Goal: Task Accomplishment & Management: Manage account settings

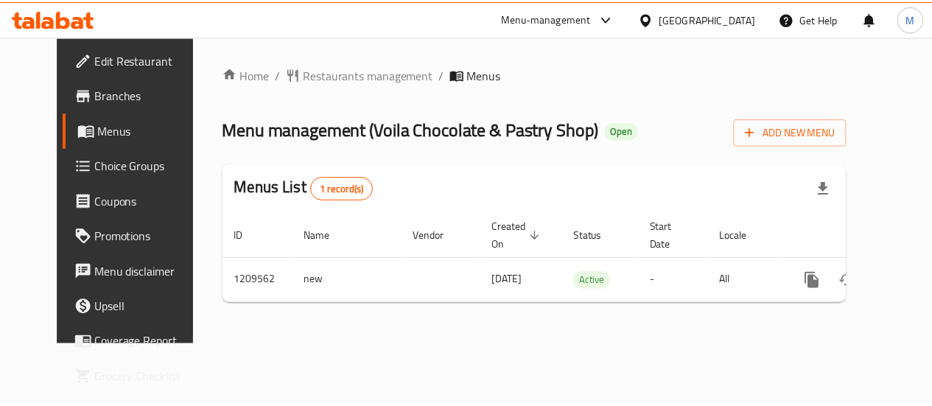
scroll to position [0, 5]
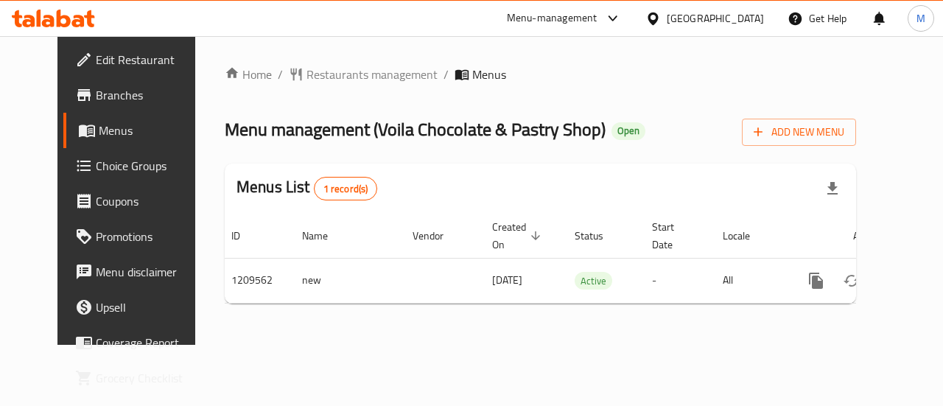
click at [838, 184] on icon "button" at bounding box center [833, 188] width 10 height 13
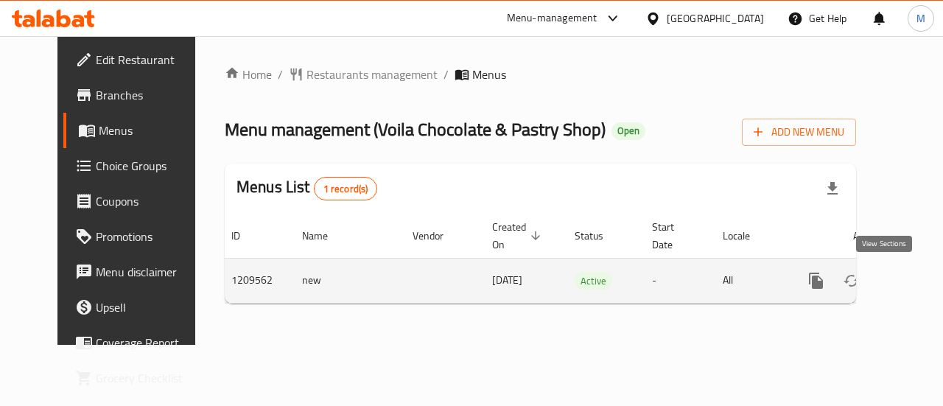
click at [914, 282] on icon "enhanced table" at bounding box center [923, 281] width 18 height 18
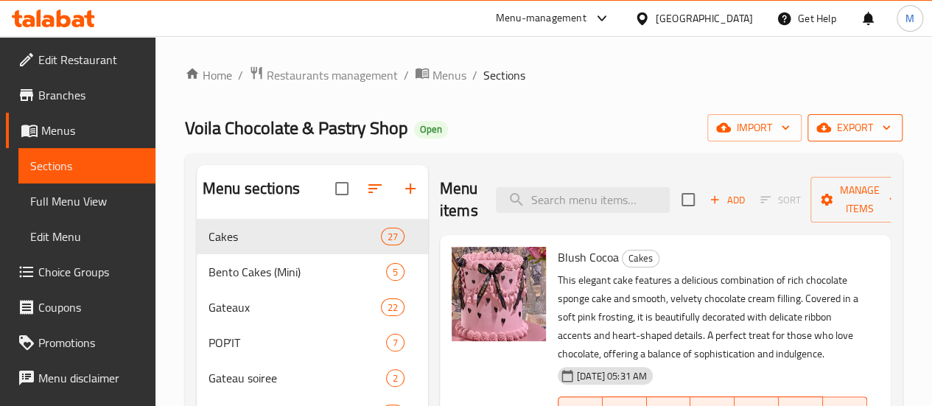
click at [868, 133] on span "export" at bounding box center [854, 128] width 71 height 18
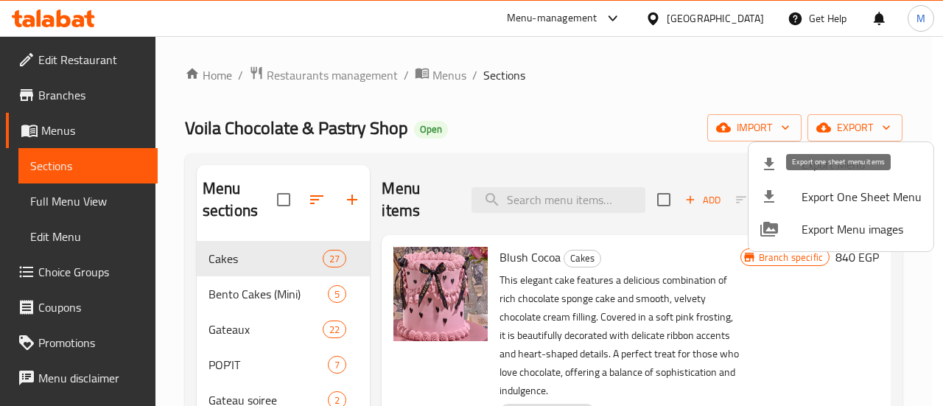
click at [864, 197] on span "Export One Sheet Menu" at bounding box center [862, 197] width 120 height 18
click at [691, 97] on div at bounding box center [471, 203] width 943 height 406
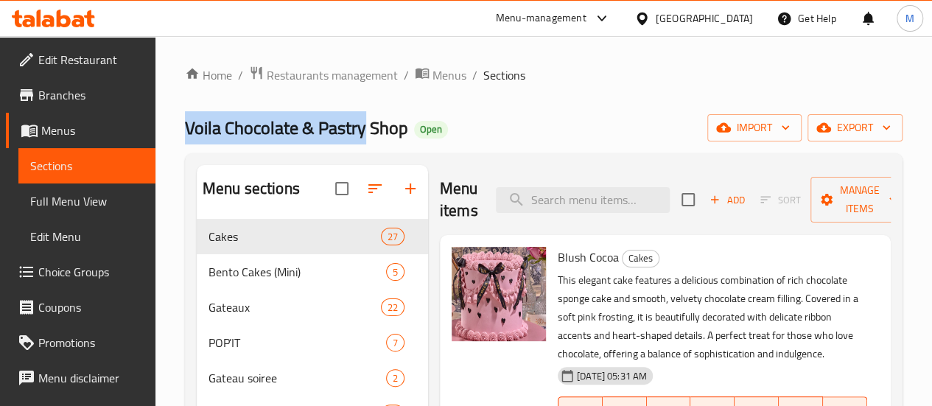
drag, startPoint x: 365, startPoint y: 127, endPoint x: 170, endPoint y: 131, distance: 194.6
click at [170, 131] on div "Home / Restaurants management / Menus / Sections Voila Chocolate & Pastry Shop …" at bounding box center [543, 381] width 777 height 690
copy span "Voila Chocolate & Pastry"
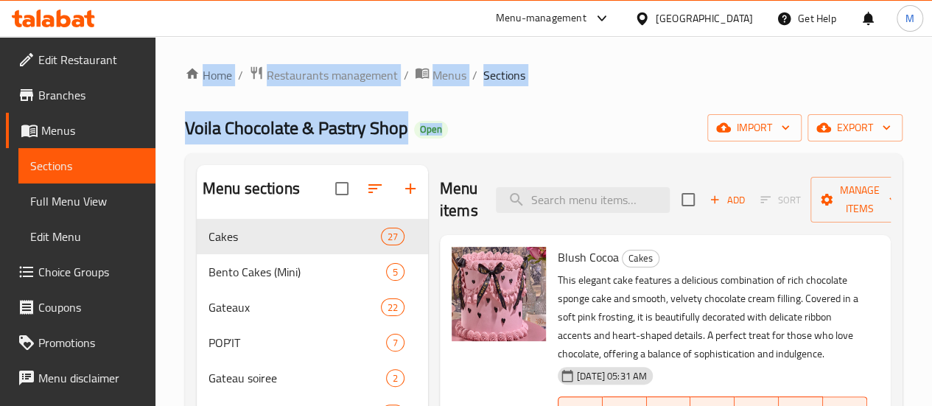
drag, startPoint x: 472, startPoint y: 132, endPoint x: 57, endPoint y: 131, distance: 414.9
click at [37, 131] on div "Edit Restaurant Branches Menus Sections Full Menu View Edit Menu Choice Groups …" at bounding box center [466, 381] width 932 height 690
click at [261, 127] on span "Voila Chocolate & Pastry Shop" at bounding box center [296, 127] width 223 height 33
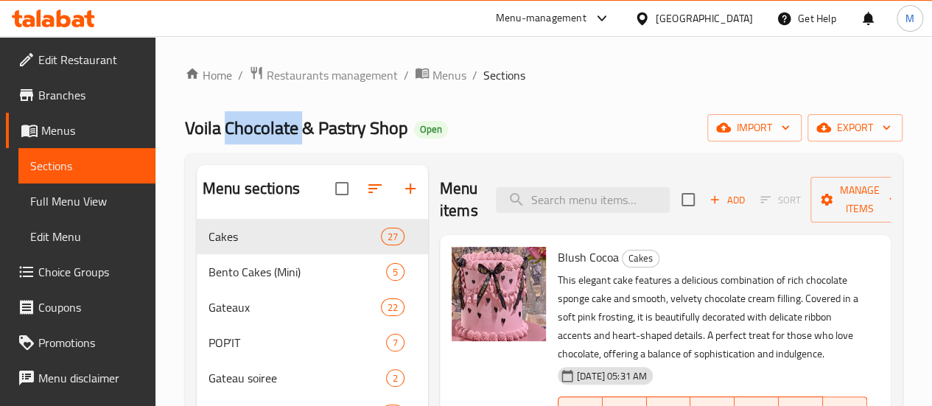
click at [261, 127] on span "Voila Chocolate & Pastry Shop" at bounding box center [296, 127] width 223 height 33
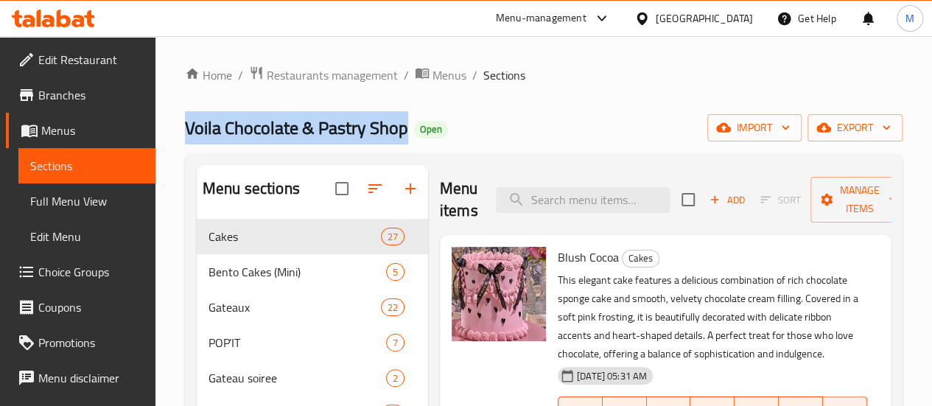
click at [261, 127] on span "Voila Chocolate & Pastry Shop" at bounding box center [296, 127] width 223 height 33
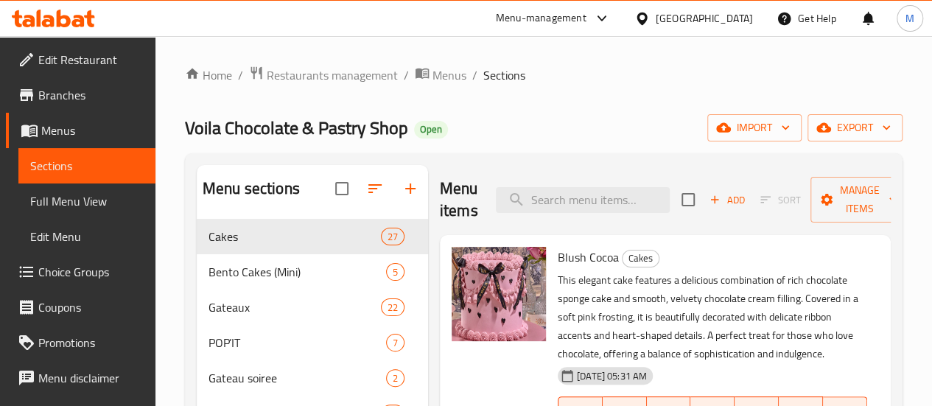
click at [513, 117] on div "Voila Chocolate & Pastry Shop Open import export" at bounding box center [544, 127] width 718 height 27
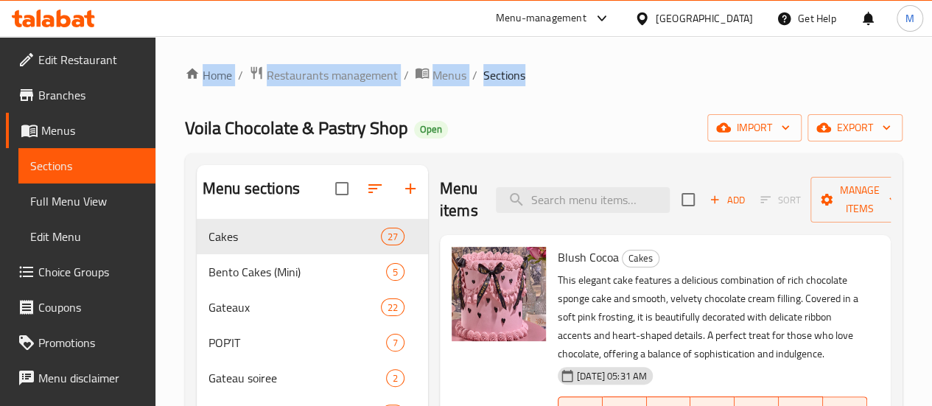
drag, startPoint x: 544, startPoint y: 67, endPoint x: 187, endPoint y: 61, distance: 356.7
click at [187, 61] on div "Home / Restaurants management / Menus / Sections Voila Chocolate & Pastry Shop …" at bounding box center [543, 381] width 777 height 690
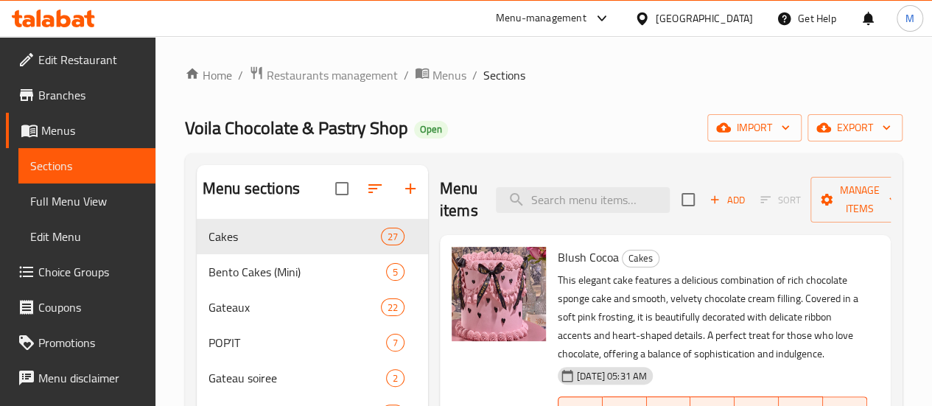
click at [640, 89] on div "Home / Restaurants management / Menus / Sections Voila Chocolate & Pastry Shop …" at bounding box center [544, 381] width 718 height 631
click at [63, 98] on span "Branches" at bounding box center [90, 95] width 105 height 18
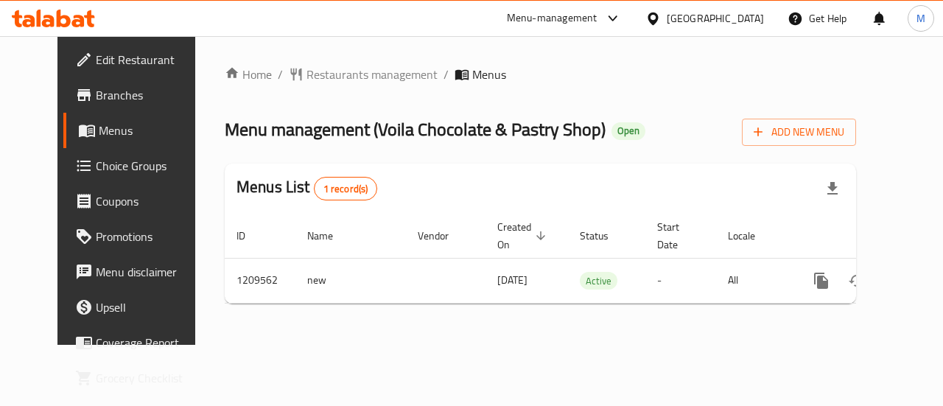
click at [96, 89] on span "Branches" at bounding box center [150, 95] width 108 height 18
